Goal: Task Accomplishment & Management: Complete application form

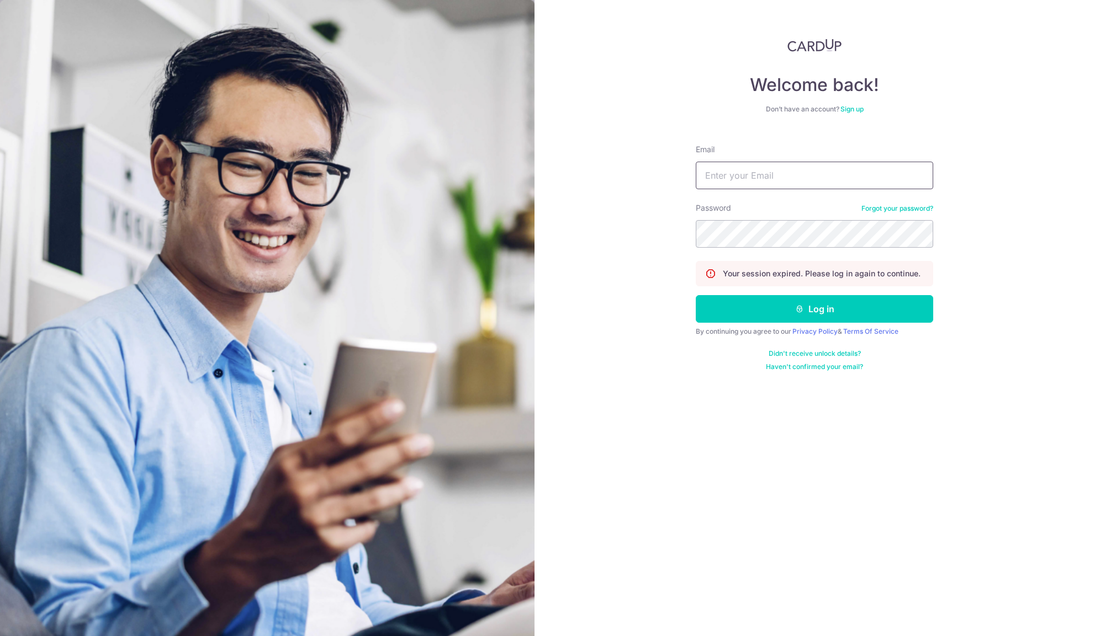
drag, startPoint x: 710, startPoint y: 175, endPoint x: 714, endPoint y: 179, distance: 5.9
click at [710, 176] on input "Email" at bounding box center [813, 176] width 237 height 28
type input "[EMAIL_ADDRESS][DOMAIN_NAME]"
click at [795, 317] on button "Log in" at bounding box center [813, 309] width 237 height 28
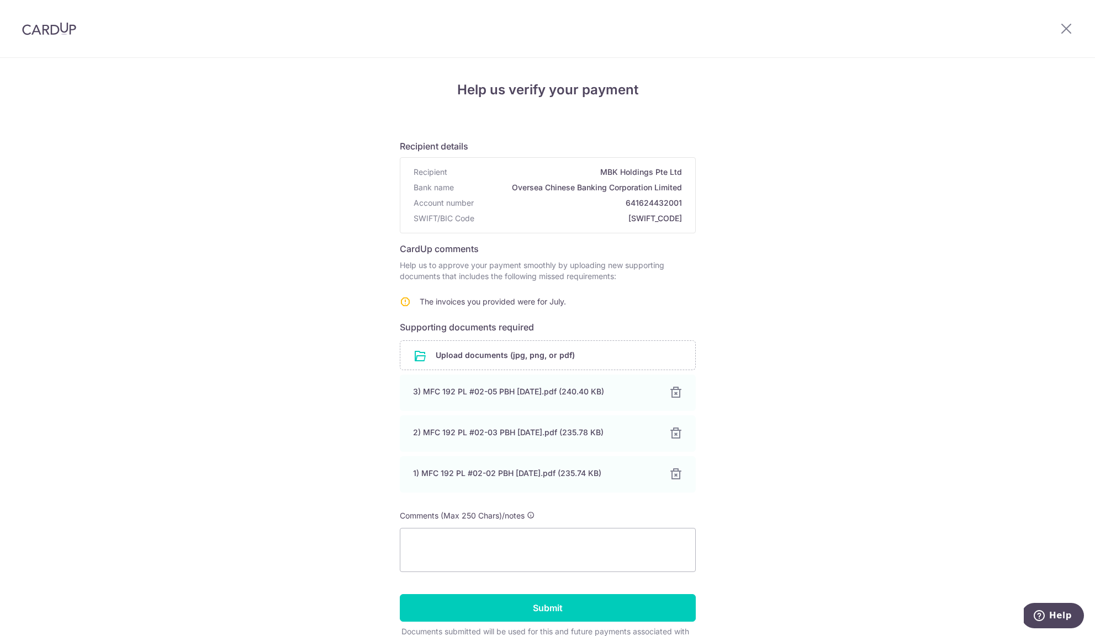
scroll to position [64, 0]
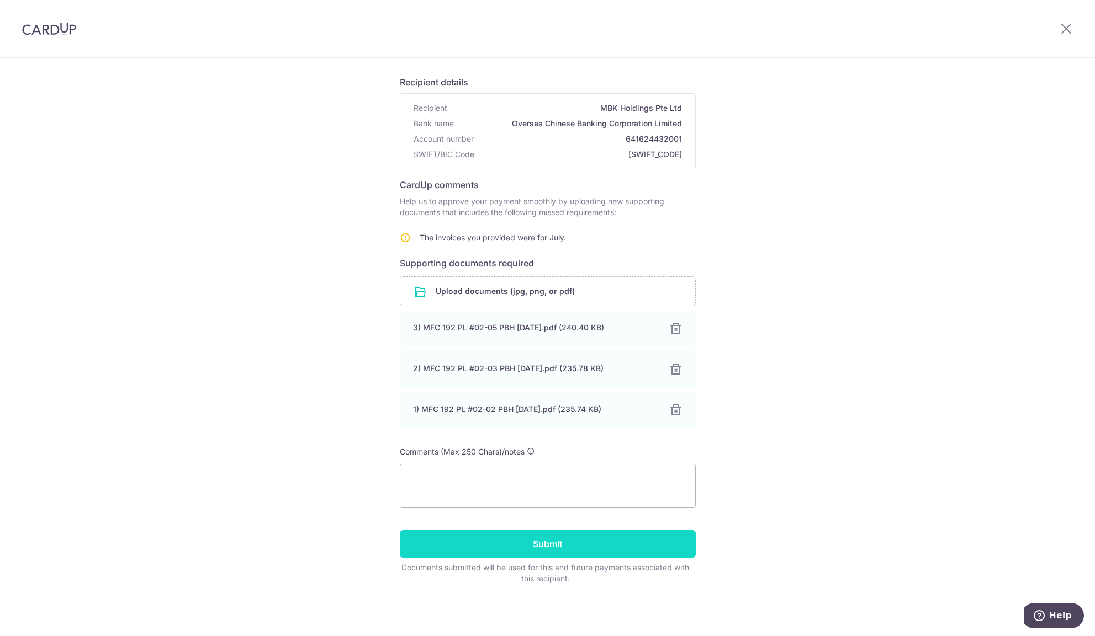
click at [562, 549] on input "Submit" at bounding box center [548, 544] width 296 height 28
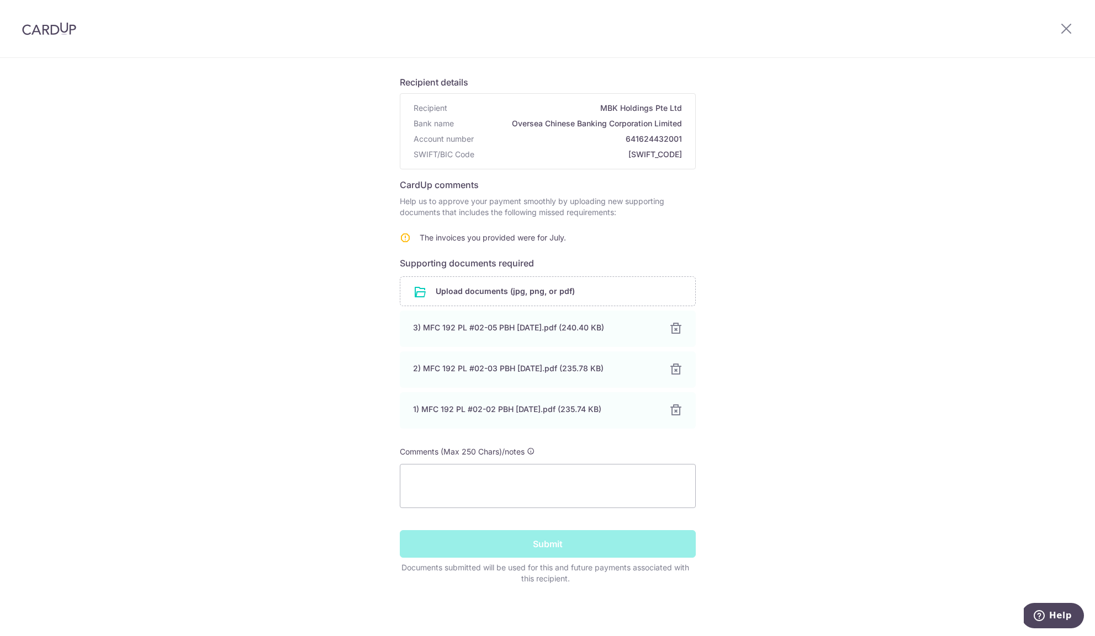
scroll to position [60, 0]
